Goal: Navigation & Orientation: Find specific page/section

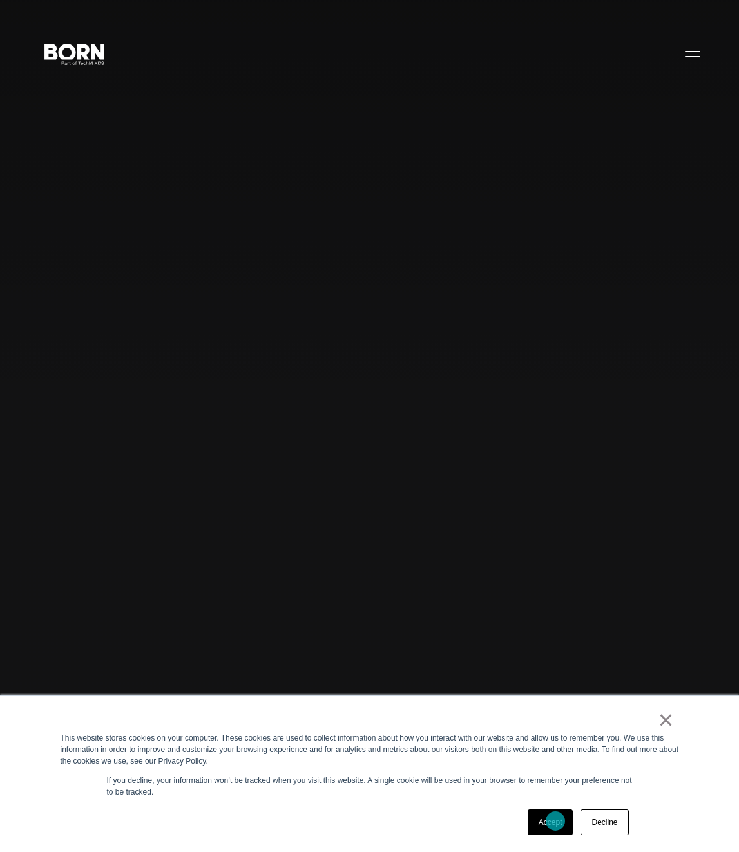
click at [555, 822] on link "Accept" at bounding box center [551, 822] width 46 height 26
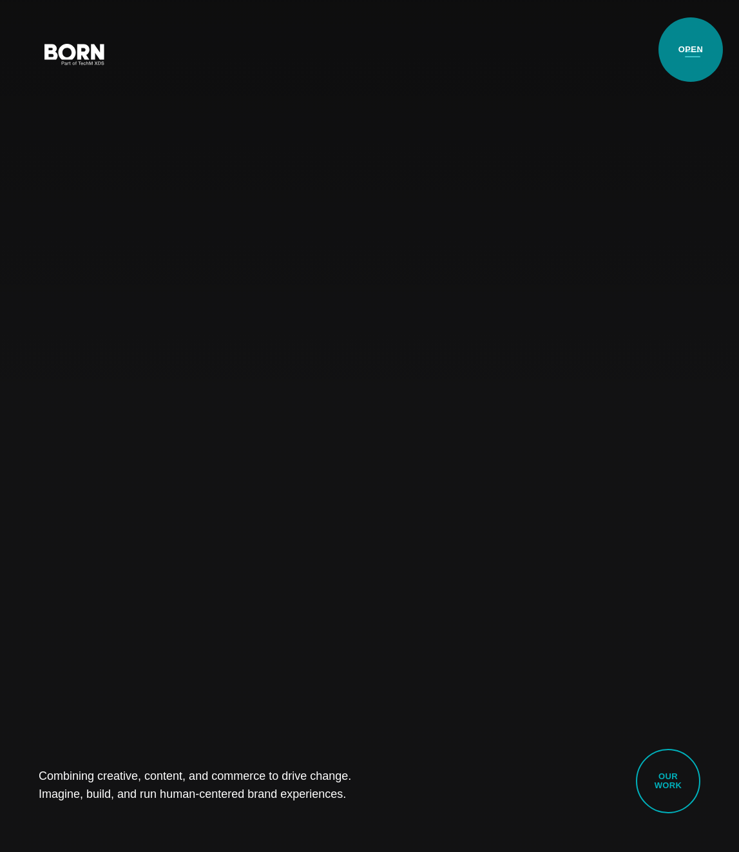
click at [691, 52] on button "Primary Menu" at bounding box center [692, 53] width 31 height 27
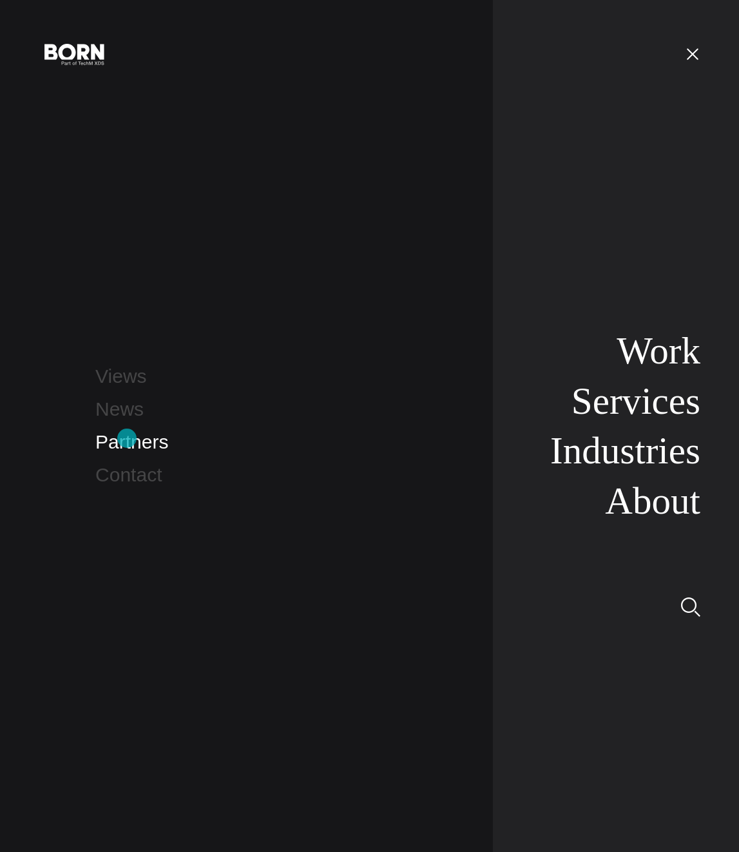
click at [127, 440] on link "Partners" at bounding box center [131, 441] width 73 height 21
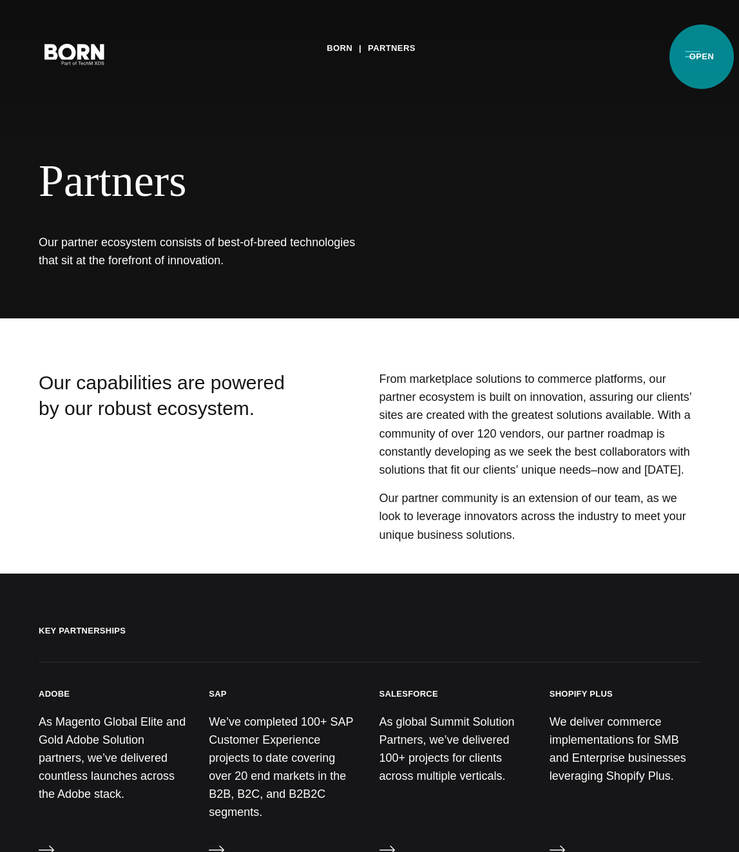
click at [700, 54] on button "Primary Menu" at bounding box center [692, 53] width 31 height 27
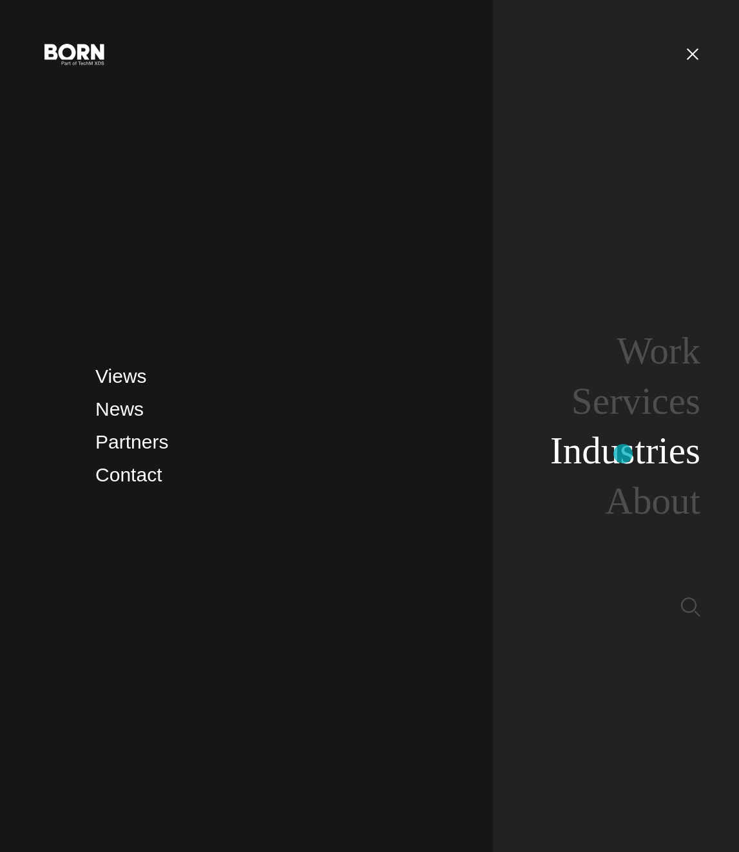
click at [623, 454] on link "Industries" at bounding box center [625, 450] width 150 height 43
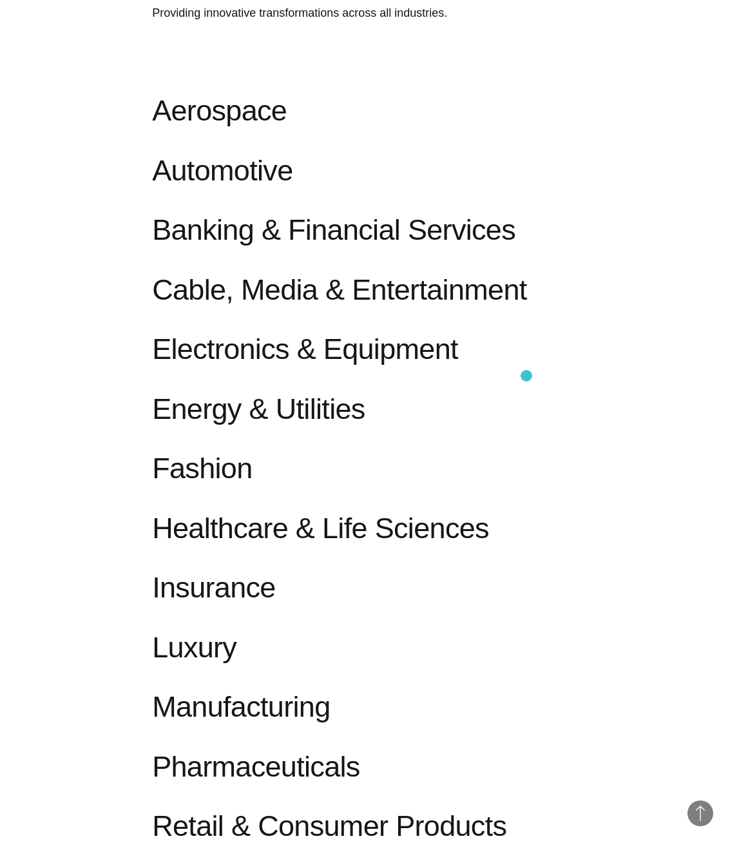
scroll to position [986, 0]
